Goal: Information Seeking & Learning: Learn about a topic

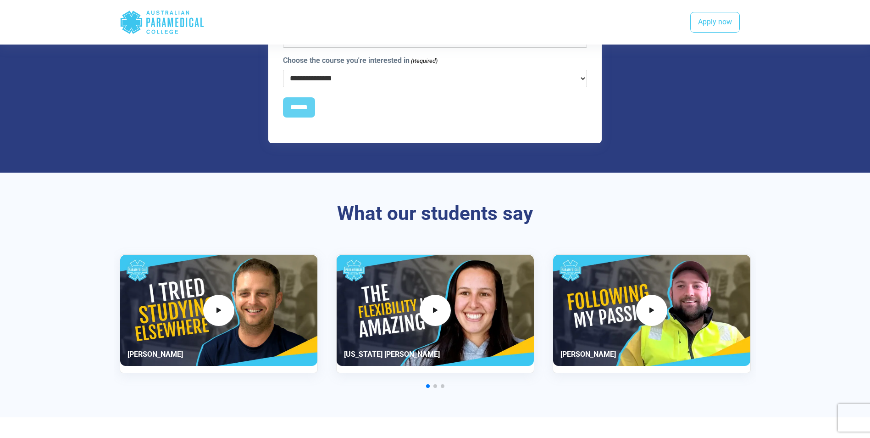
scroll to position [1040, 0]
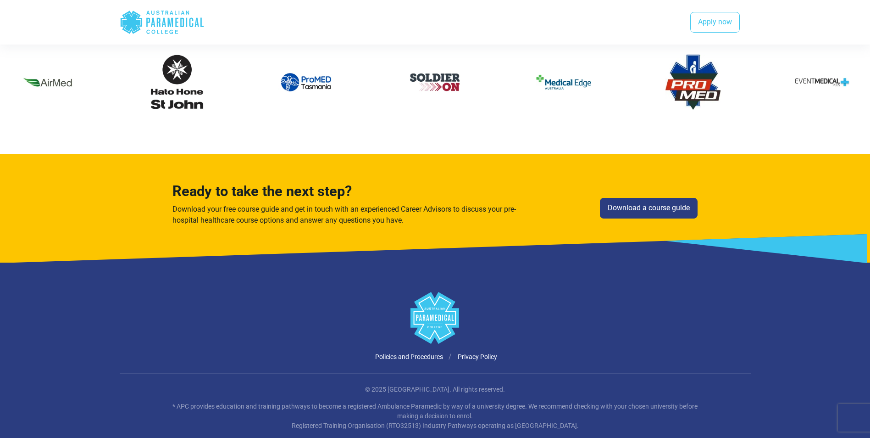
scroll to position [1908, 0]
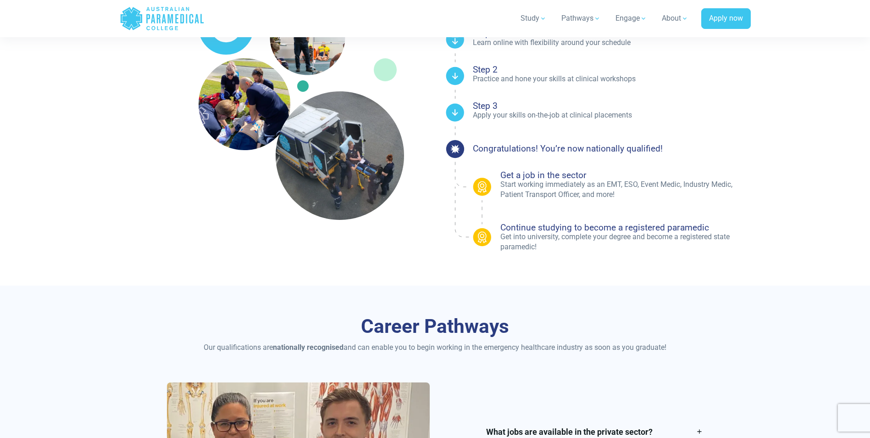
scroll to position [1040, 0]
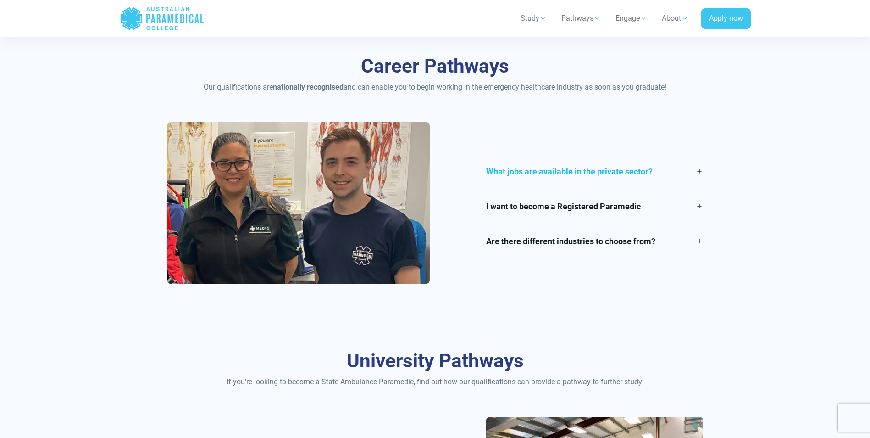
click at [702, 173] on link "What jobs are available in the private sector?" at bounding box center [594, 171] width 217 height 34
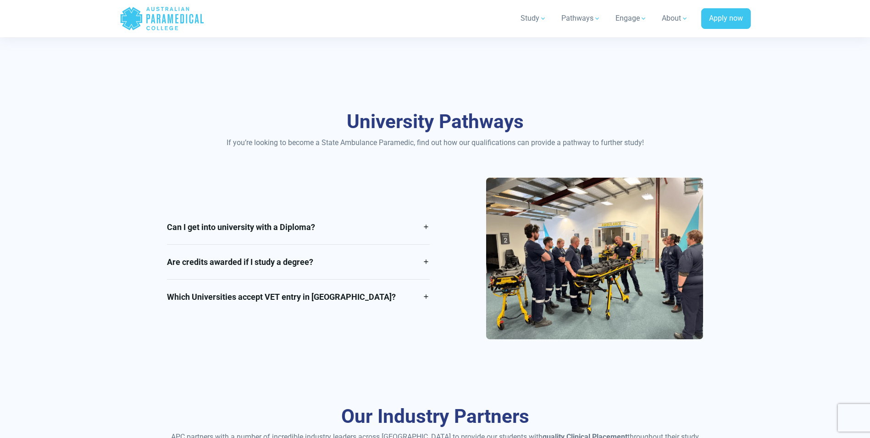
scroll to position [1299, 0]
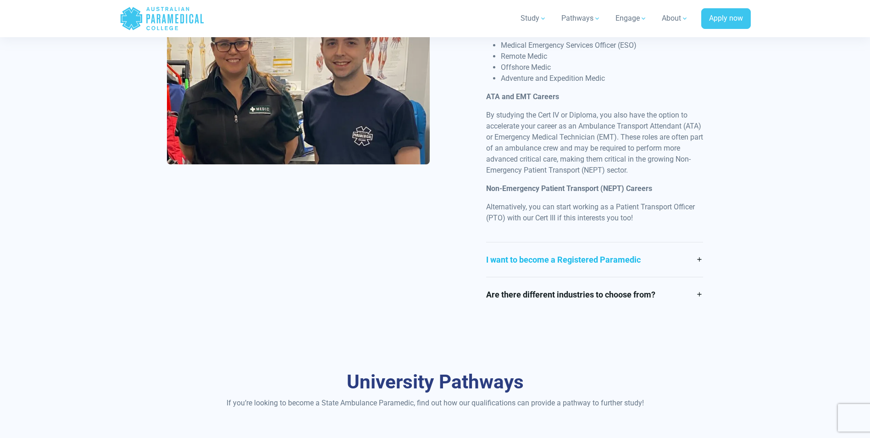
click at [685, 256] on link "I want to become a Registered Paramedic" at bounding box center [594, 259] width 217 height 34
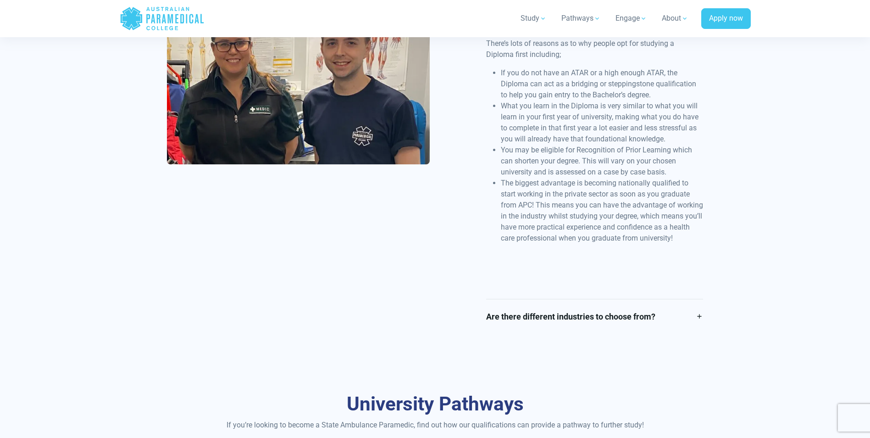
scroll to position [1581, 0]
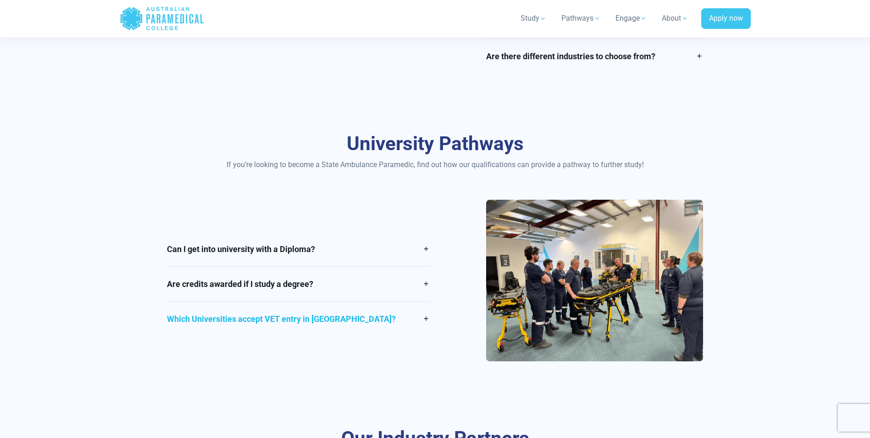
click at [428, 321] on link "Which Universities accept VET entry in [GEOGRAPHIC_DATA]?" at bounding box center [298, 318] width 263 height 34
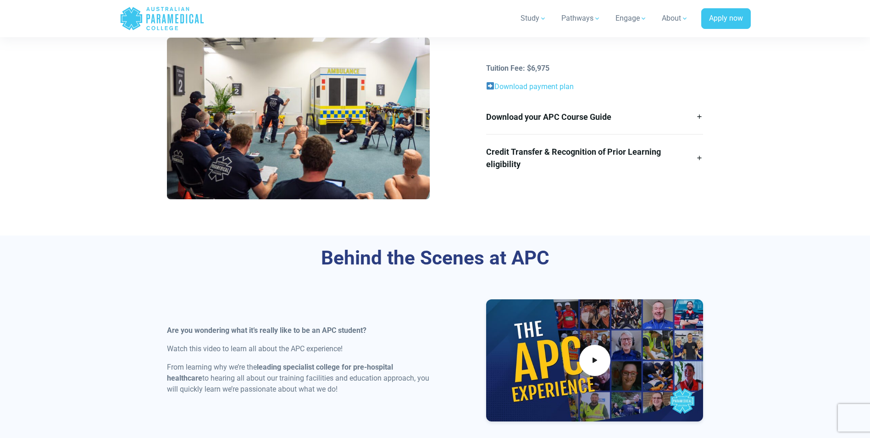
scroll to position [0, 0]
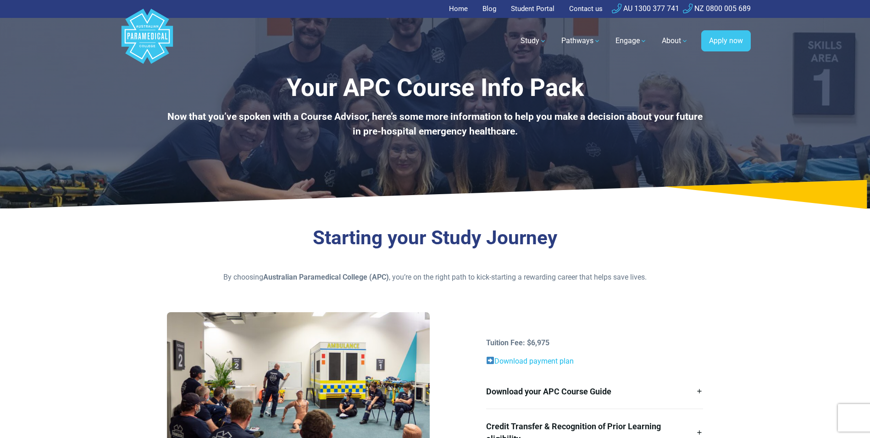
click at [547, 358] on link "Download payment plan" at bounding box center [533, 360] width 79 height 9
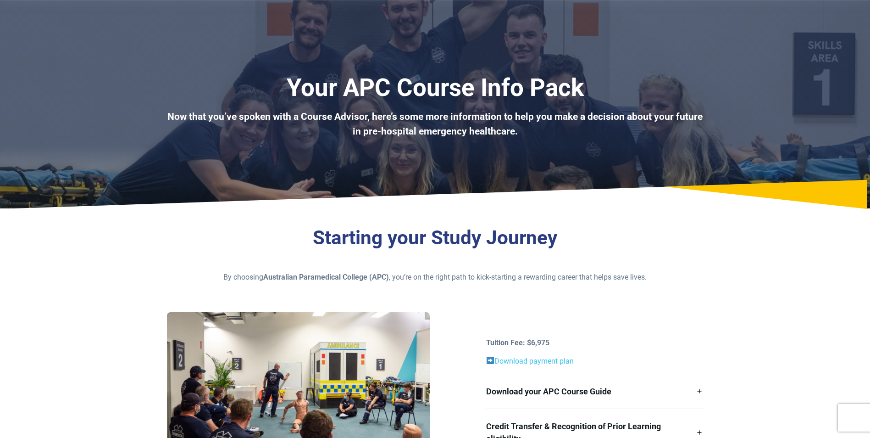
scroll to position [260, 0]
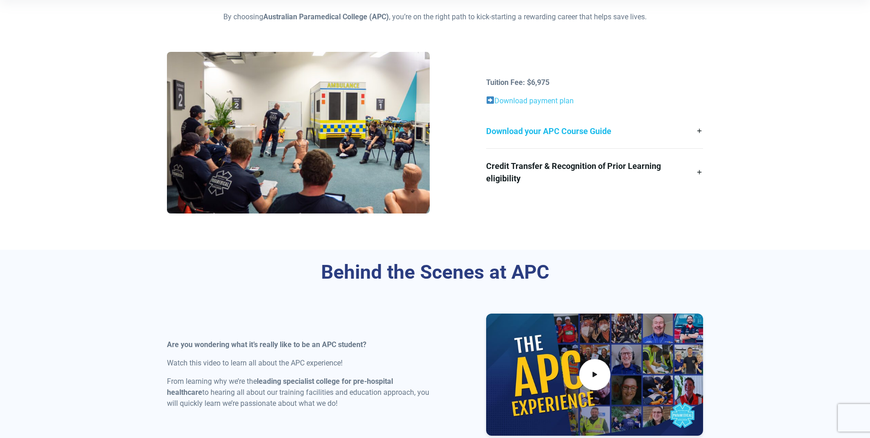
click at [695, 130] on link "Download your APC Course Guide" at bounding box center [594, 131] width 217 height 34
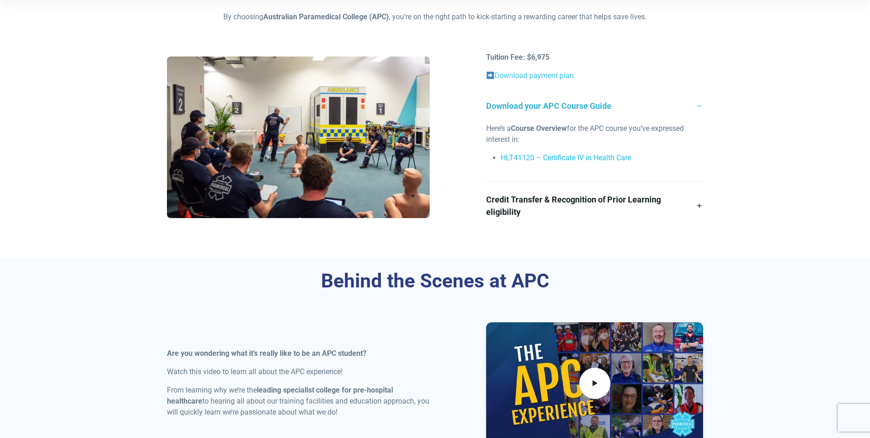
click at [600, 159] on link "HLT41120 – Certificate IV in Health Care" at bounding box center [566, 157] width 130 height 9
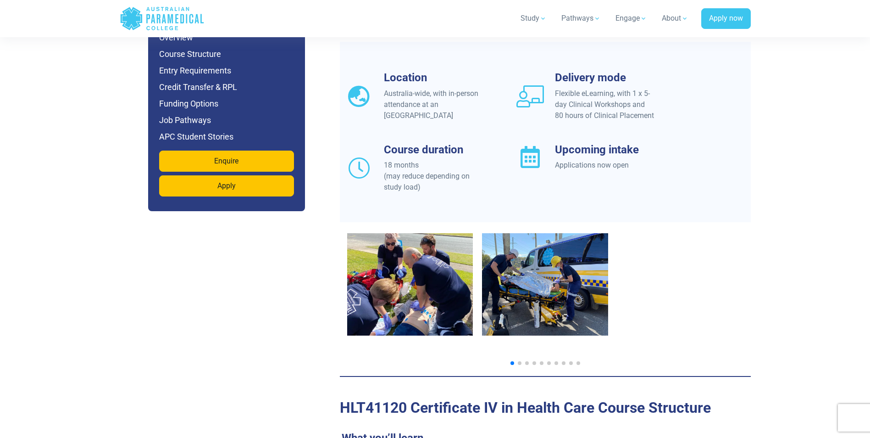
scroll to position [520, 0]
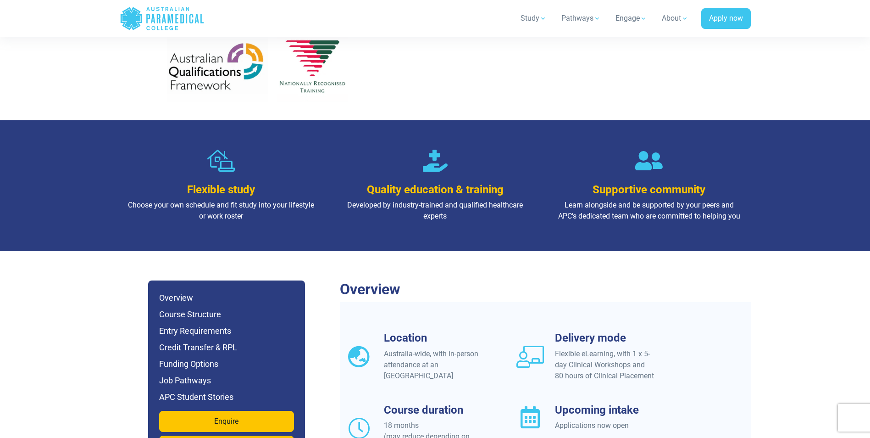
click at [731, 331] on div "Location Australia-wide, with in-person attendance at an APC Campus Delivery mo…" at bounding box center [545, 403] width 411 height 144
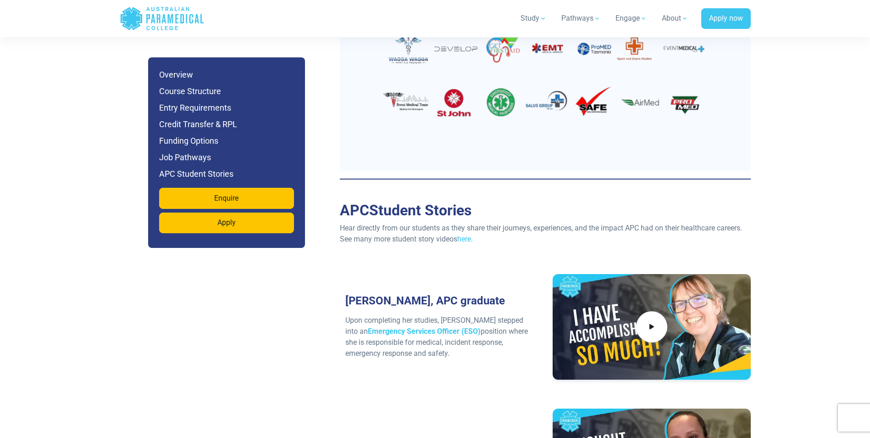
scroll to position [3119, 0]
